Goal: Use online tool/utility: Utilize a website feature to perform a specific function

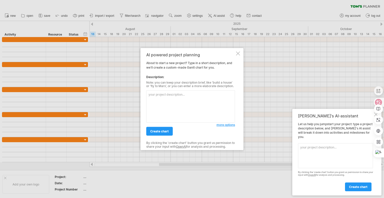
type textarea "Mermaid"
drag, startPoint x: 164, startPoint y: 95, endPoint x: 145, endPoint y: 95, distance: 19.0
click at [145, 95] on div "AI powered project planning About to start a new project? Type in a short descr…" at bounding box center [192, 99] width 103 height 102
paste textarea "2025目標達成狀況(99支寵物選品) 2025 目標業績 實際業績 達成率 累計目標店鋪數 實際店鋪數 目標毛利率 實際毛利額 實際毛利率 七月 2,019…"
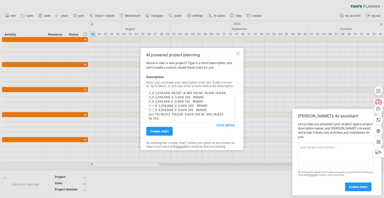
scroll to position [22, 0]
type textarea "2025目標達成狀況(99支寵物選品) 2025 目標業績 實際業績 達成率 累計目標店鋪數 實際店鋪數 目標毛利率 實際毛利額 實際毛利率 七月 2,019…"
click at [164, 132] on span "create chart" at bounding box center [159, 131] width 19 height 4
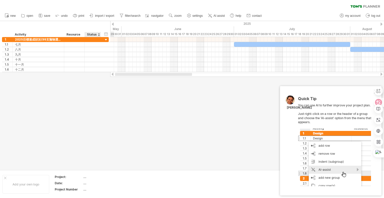
drag, startPoint x: 163, startPoint y: 74, endPoint x: 98, endPoint y: 74, distance: 65.5
click at [98, 74] on div "Trying to reach [DOMAIN_NAME] Connected again... 0% clear filter new 1" at bounding box center [192, 99] width 384 height 198
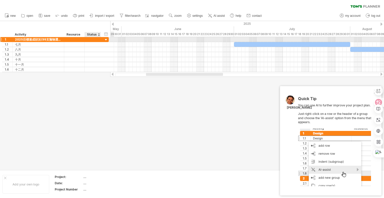
click at [106, 39] on div at bounding box center [106, 40] width 5 height 5
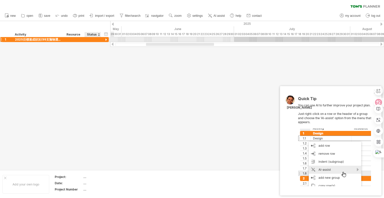
click at [106, 39] on div at bounding box center [106, 40] width 5 height 5
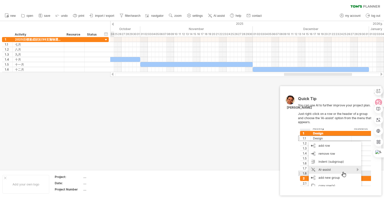
drag, startPoint x: 167, startPoint y: 76, endPoint x: 305, endPoint y: 87, distance: 138.5
click at [305, 87] on div "Trying to reach [DOMAIN_NAME] Connected again... 0% clear filter new 1" at bounding box center [192, 99] width 384 height 198
click at [16, 16] on span "new" at bounding box center [13, 16] width 6 height 4
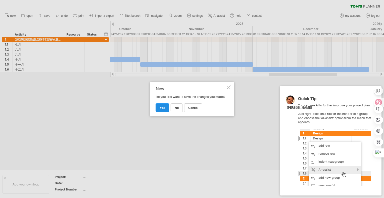
click at [162, 109] on span "yes" at bounding box center [163, 108] width 6 height 4
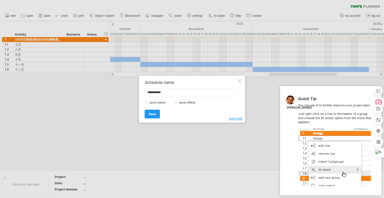
click at [162, 109] on div "Save Save" at bounding box center [191, 111] width 92 height 13
click at [241, 81] on div at bounding box center [240, 81] width 4 height 4
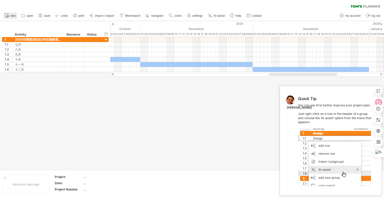
click at [14, 14] on span "new" at bounding box center [13, 16] width 6 height 4
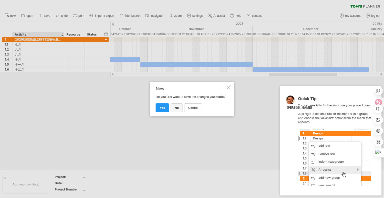
click at [180, 111] on link "no" at bounding box center [177, 107] width 12 height 9
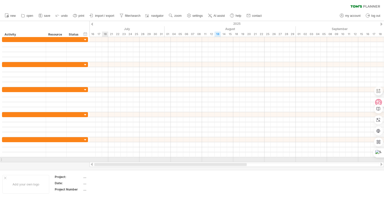
drag, startPoint x: 189, startPoint y: 165, endPoint x: 103, endPoint y: 160, distance: 85.7
click at [103, 160] on div "Trying to reach [DOMAIN_NAME] Connected again... 0% clear filter new" at bounding box center [192, 99] width 384 height 198
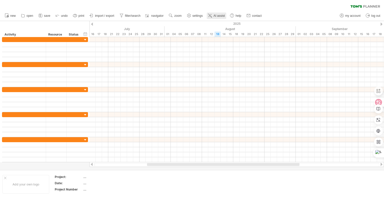
click at [223, 17] on span "AI assist" at bounding box center [219, 16] width 11 height 4
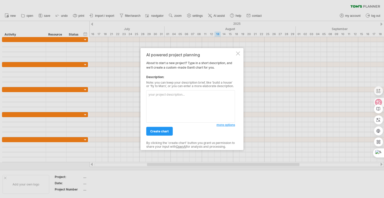
click at [167, 103] on textarea at bounding box center [190, 106] width 89 height 32
click at [240, 53] on div "AI powered project planning About to start a new project? Type in a short descr…" at bounding box center [192, 99] width 103 height 102
click at [239, 54] on div at bounding box center [238, 53] width 4 height 4
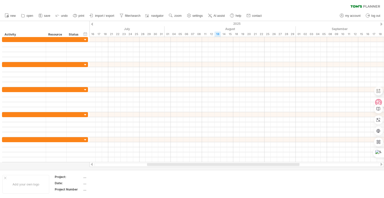
click at [5, 5] on span at bounding box center [4, 6] width 5 height 5
